Goal: Task Accomplishment & Management: Complete application form

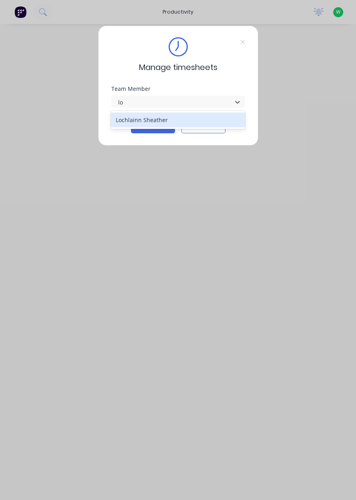
click at [171, 113] on div "Lochlainn Sheather" at bounding box center [178, 119] width 134 height 15
type input "lo"
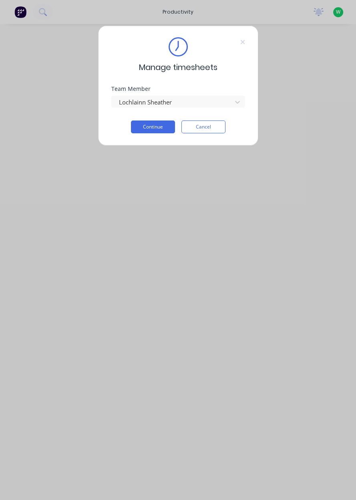
click at [159, 128] on button "Continue" at bounding box center [153, 126] width 44 height 13
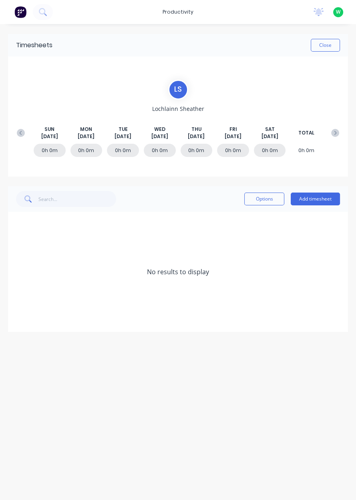
click at [20, 133] on icon at bounding box center [20, 132] width 2 height 4
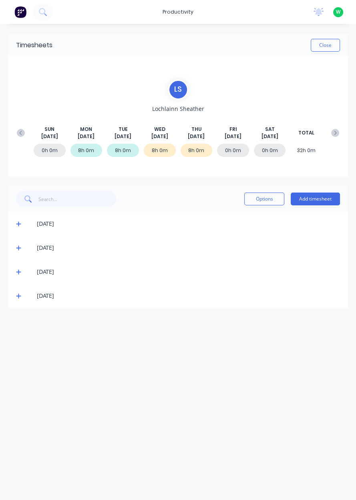
click at [230, 151] on div "0h 0m" at bounding box center [233, 150] width 32 height 13
click at [227, 149] on div "0h 0m" at bounding box center [233, 150] width 32 height 13
click at [313, 201] on button "Add timesheet" at bounding box center [315, 199] width 49 height 13
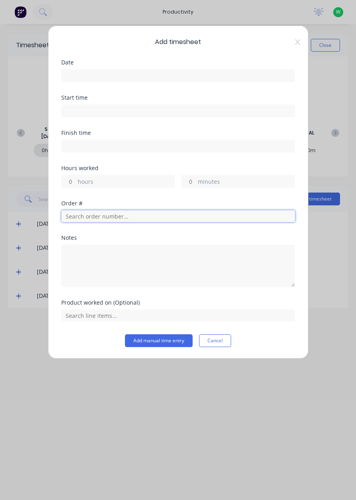
click at [78, 217] on input "text" at bounding box center [178, 216] width 234 height 12
type input "18751"
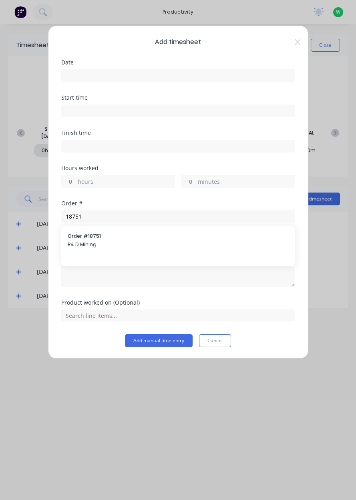
click at [75, 236] on span "Order # 18751" at bounding box center [178, 236] width 221 height 7
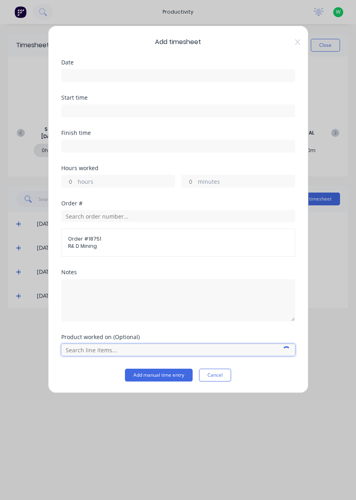
click at [80, 346] on input "text" at bounding box center [178, 350] width 234 height 12
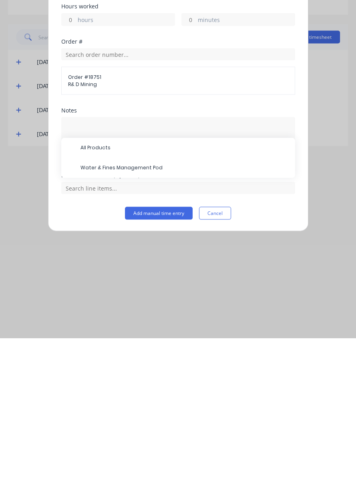
click at [84, 327] on span "Water & Fines Management Pod" at bounding box center [184, 329] width 208 height 7
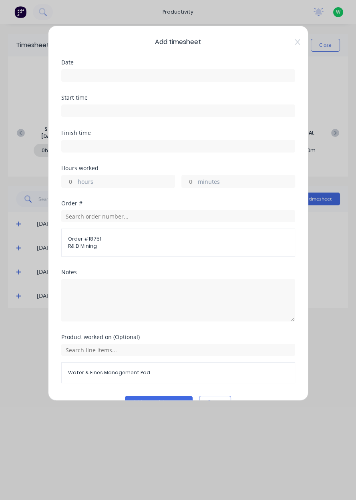
click at [81, 70] on label at bounding box center [178, 75] width 234 height 13
click at [81, 70] on input at bounding box center [178, 76] width 233 height 12
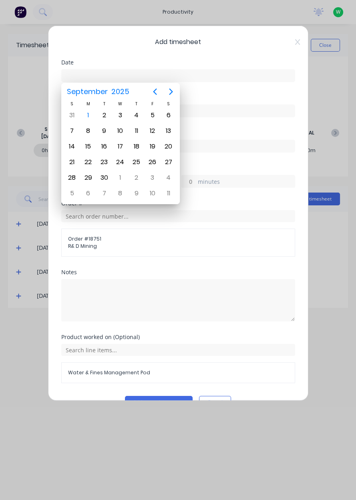
click at [151, 88] on icon "Previous page" at bounding box center [155, 92] width 10 height 10
click at [147, 174] on div "29" at bounding box center [153, 178] width 12 height 12
type input "[DATE]"
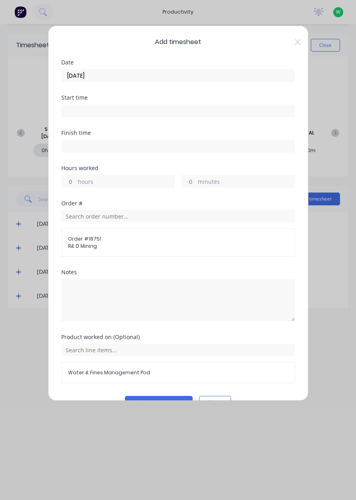
click at [70, 183] on input "hours" at bounding box center [69, 181] width 14 height 12
type input "2"
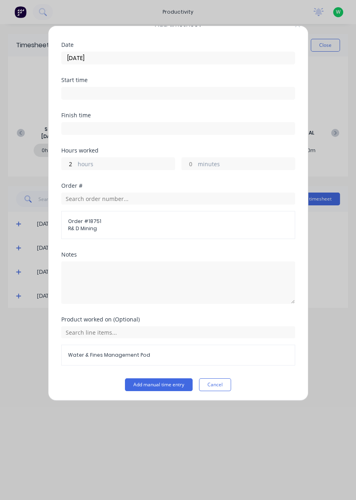
click at [139, 382] on button "Add manual time entry" at bounding box center [159, 384] width 68 height 13
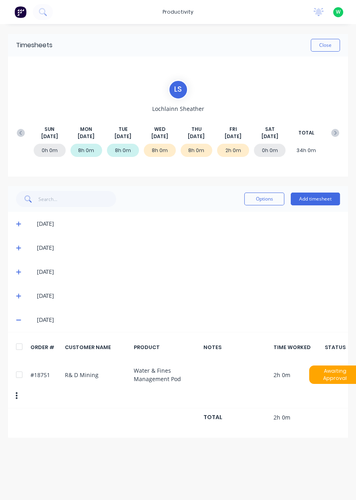
click at [318, 196] on button "Add timesheet" at bounding box center [315, 199] width 49 height 13
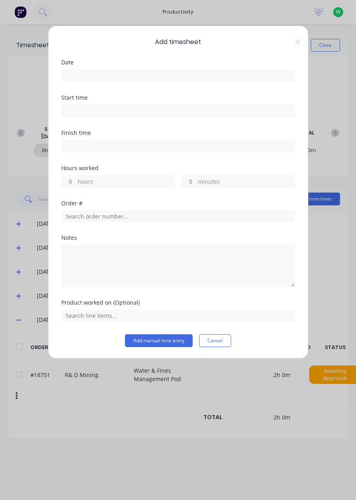
click at [70, 183] on input "hours" at bounding box center [69, 181] width 14 height 12
type input "1"
click at [68, 75] on input at bounding box center [178, 76] width 233 height 12
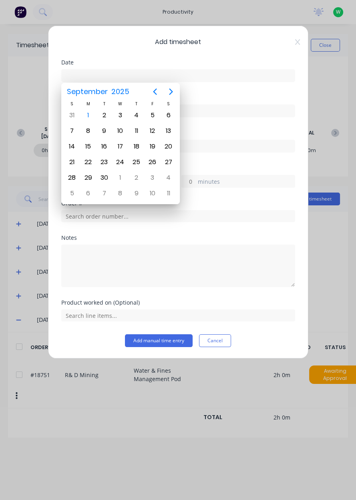
click at [159, 90] on icon "Previous page" at bounding box center [155, 92] width 10 height 10
click at [152, 177] on div "29" at bounding box center [153, 178] width 12 height 12
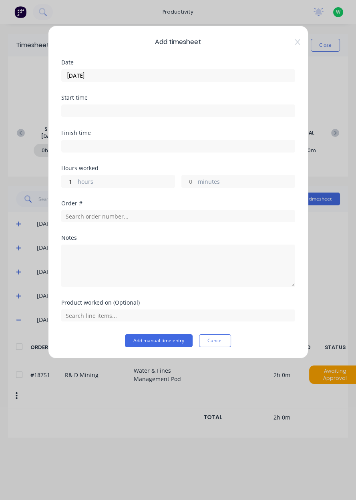
type input "[DATE]"
click at [92, 218] on input "text" at bounding box center [178, 216] width 234 height 12
click at [116, 213] on input "text" at bounding box center [178, 216] width 234 height 12
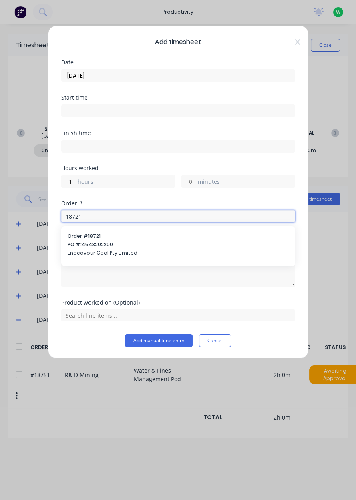
type input "18721"
click at [124, 241] on span "PO #: 4543202200" at bounding box center [178, 244] width 221 height 7
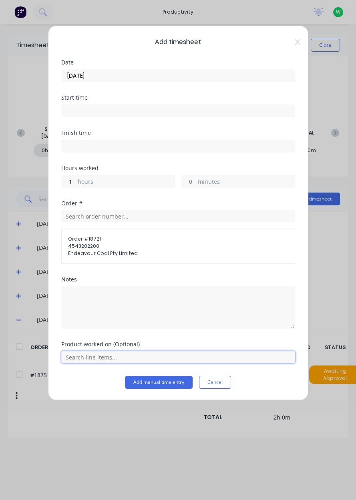
click at [74, 352] on input "text" at bounding box center [178, 357] width 234 height 12
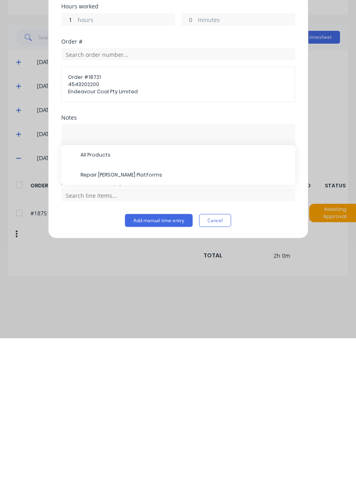
click at [112, 333] on span "Repair [PERSON_NAME] Platforms" at bounding box center [184, 336] width 208 height 7
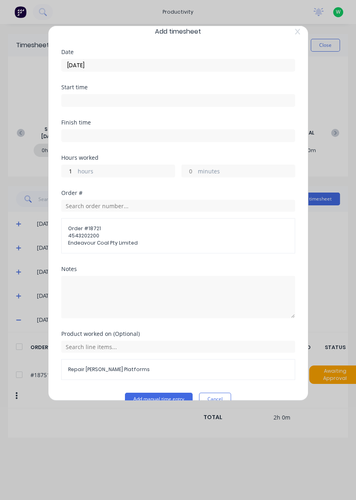
scroll to position [25, 0]
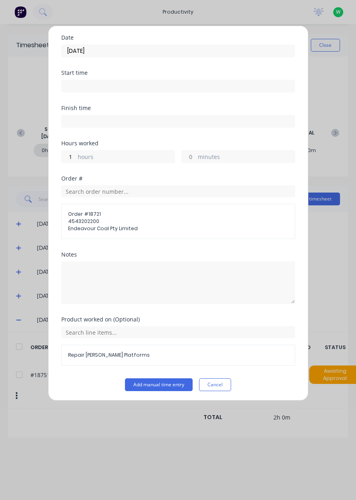
click at [154, 381] on button "Add manual time entry" at bounding box center [159, 384] width 68 height 13
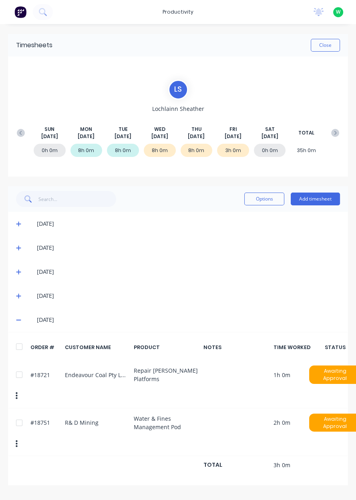
click at [314, 197] on button "Add timesheet" at bounding box center [315, 199] width 49 height 13
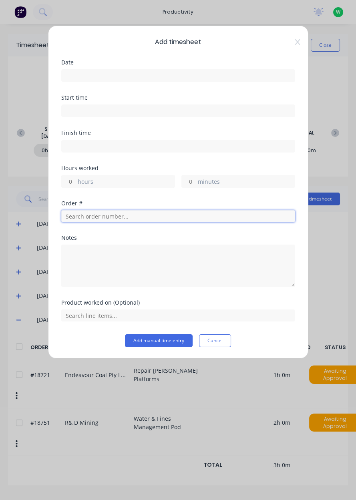
click at [76, 213] on input "text" at bounding box center [178, 216] width 234 height 12
type input "18966"
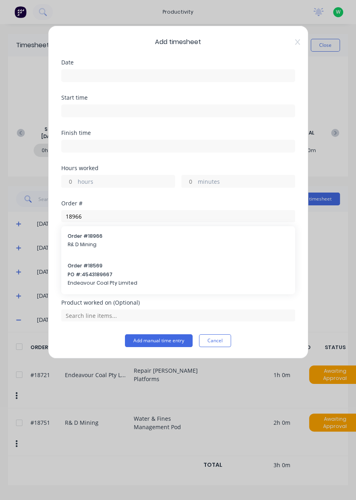
click at [125, 243] on div at bounding box center [178, 265] width 234 height 44
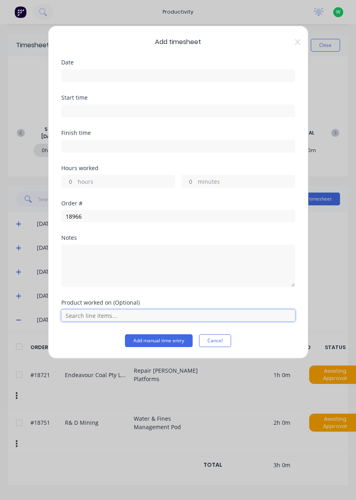
click at [98, 312] on input "text" at bounding box center [178, 315] width 234 height 12
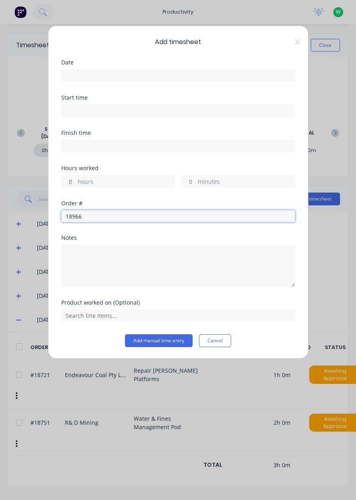
click at [113, 213] on input "18966" at bounding box center [178, 216] width 234 height 12
click at [123, 208] on div "18966" at bounding box center [178, 215] width 234 height 14
click at [97, 213] on input "18966" at bounding box center [178, 216] width 234 height 12
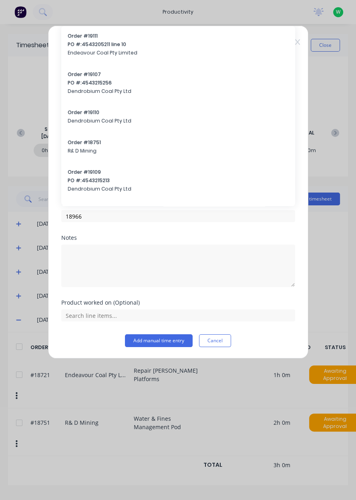
click at [96, 141] on span "Order # 18751" at bounding box center [178, 142] width 221 height 7
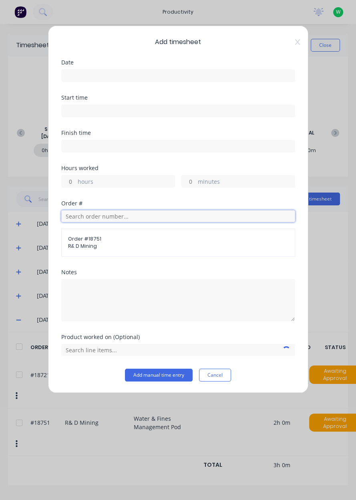
click at [139, 217] on input "text" at bounding box center [178, 216] width 234 height 12
type input "18966"
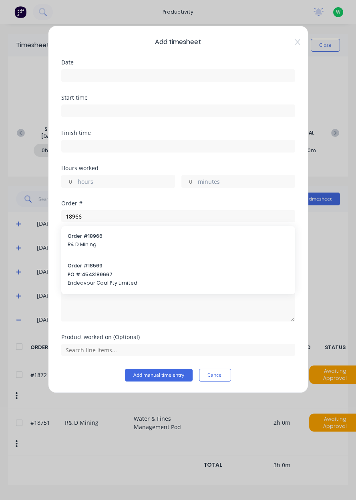
click at [115, 241] on span "R& D Mining" at bounding box center [178, 244] width 221 height 7
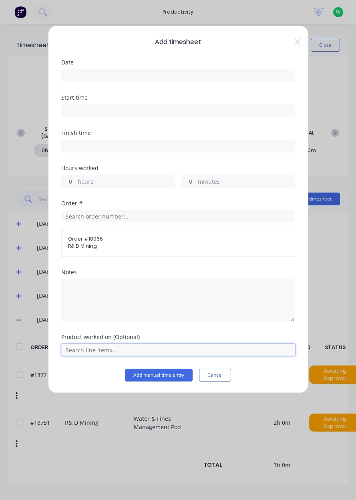
click at [85, 351] on input "text" at bounding box center [178, 350] width 234 height 12
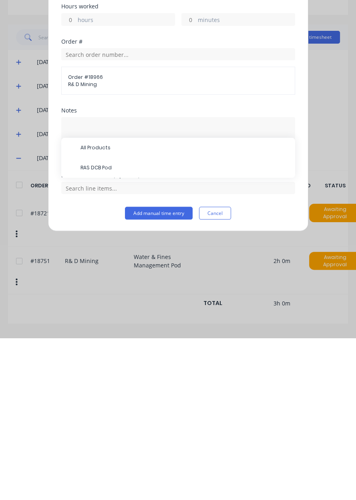
click at [130, 317] on div "All Products" at bounding box center [178, 310] width 234 height 20
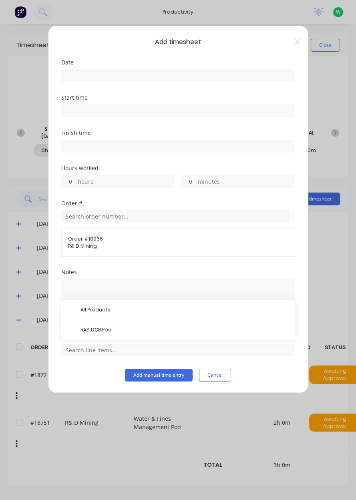
click at [137, 326] on span "RAS DCB Pod" at bounding box center [184, 329] width 208 height 7
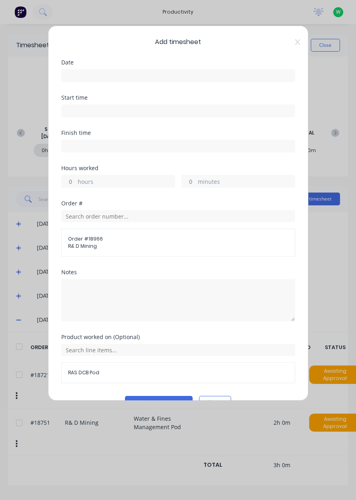
click at [94, 74] on input at bounding box center [178, 76] width 233 height 12
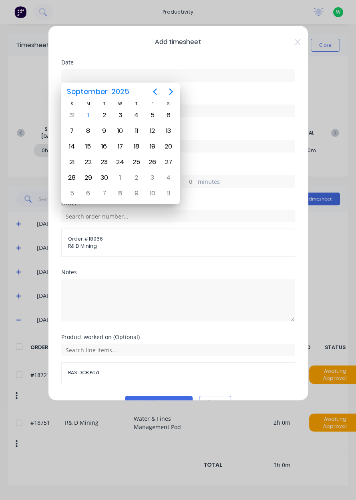
click at [147, 89] on button "Previous page" at bounding box center [155, 92] width 16 height 16
click at [151, 174] on div "29" at bounding box center [153, 178] width 12 height 12
type input "[DATE]"
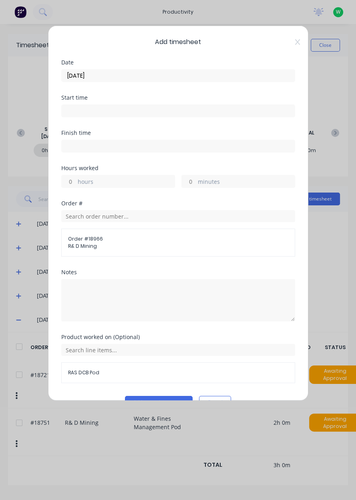
click at [72, 178] on input "hours" at bounding box center [69, 181] width 14 height 12
type input "4"
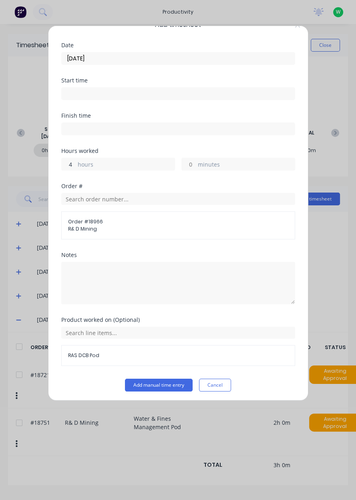
scroll to position [18, 0]
click at [161, 307] on div "Notes" at bounding box center [178, 284] width 234 height 65
click at [155, 387] on button "Add manual time entry" at bounding box center [159, 384] width 68 height 13
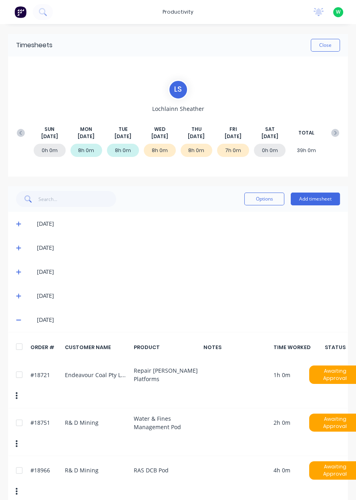
click at [317, 197] on button "Add timesheet" at bounding box center [315, 199] width 49 height 13
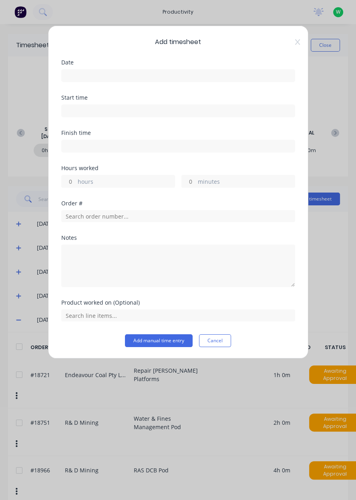
click at [95, 70] on input at bounding box center [178, 76] width 233 height 12
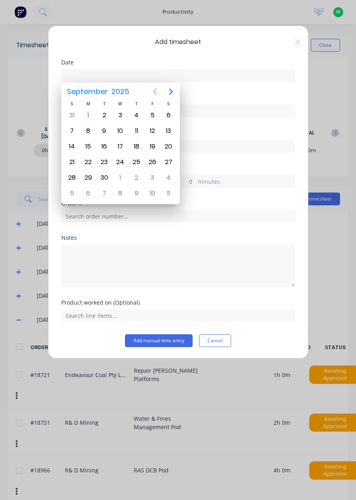
click at [157, 89] on icon "Previous page" at bounding box center [155, 92] width 10 height 10
click at [151, 178] on div "29" at bounding box center [153, 178] width 12 height 12
type input "[DATE]"
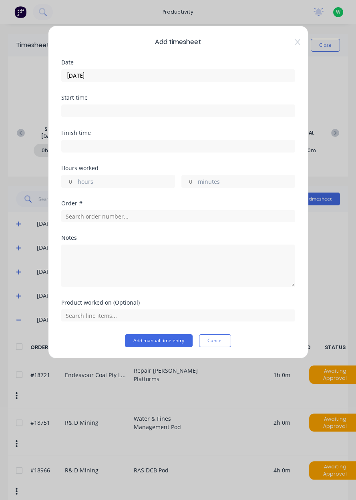
click at [78, 74] on input "[DATE]" at bounding box center [178, 76] width 233 height 12
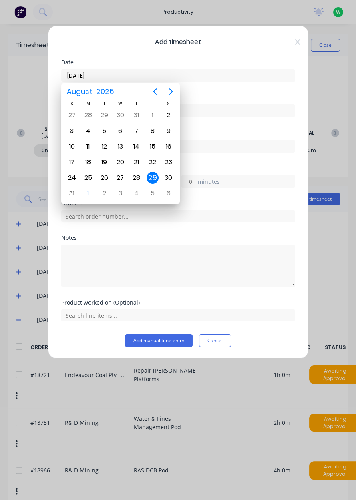
click at [237, 53] on div "Add timesheet Date [DATE] Start time Finish time Hours worked hours minutes Ord…" at bounding box center [178, 192] width 260 height 333
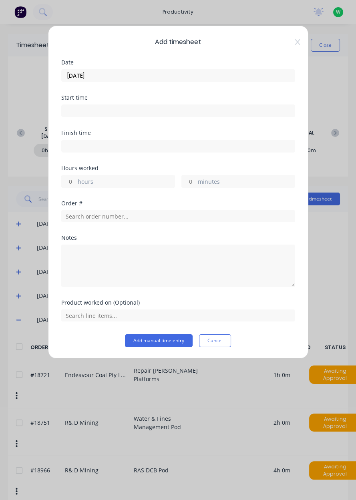
click at [72, 181] on input "hours" at bounding box center [69, 181] width 14 height 12
type input "1"
click at [84, 219] on input "text" at bounding box center [178, 216] width 234 height 12
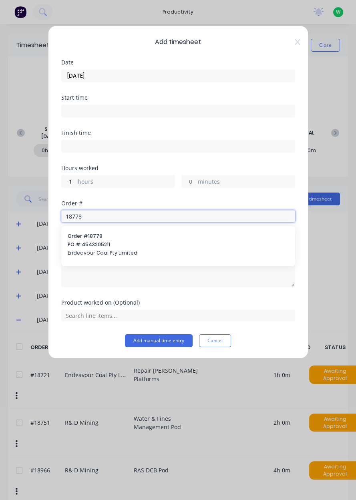
type input "18778"
click at [109, 245] on span "PO #: 4543205211" at bounding box center [178, 244] width 221 height 7
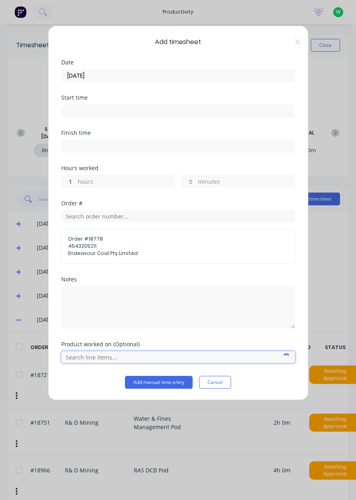
click at [99, 353] on input "text" at bounding box center [178, 357] width 234 height 12
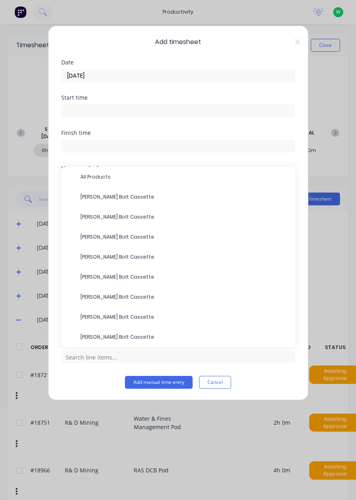
click at [118, 293] on span "[PERSON_NAME] Bolt Cassette" at bounding box center [184, 296] width 208 height 7
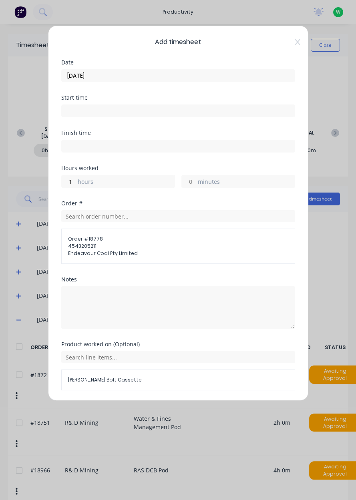
click at [146, 409] on button "Add manual time entry" at bounding box center [159, 409] width 68 height 13
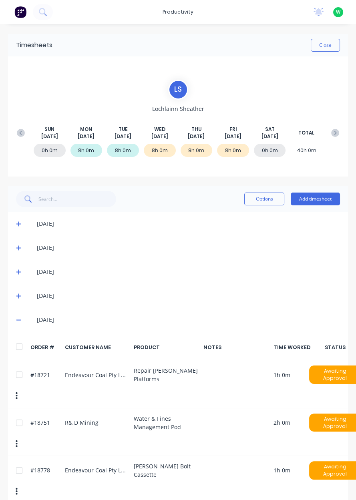
click at [339, 126] on button at bounding box center [335, 133] width 16 height 14
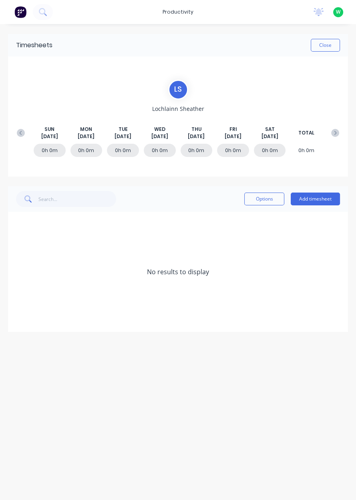
click at [337, 44] on button "Close" at bounding box center [325, 45] width 29 height 13
